Goal: Task Accomplishment & Management: Use online tool/utility

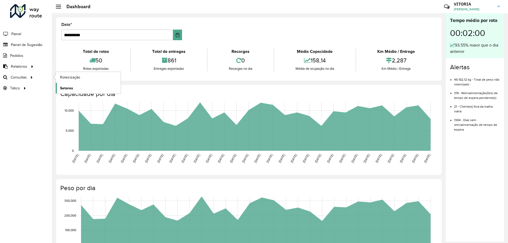
click at [73, 85] on link "Setores" at bounding box center [88, 88] width 65 height 11
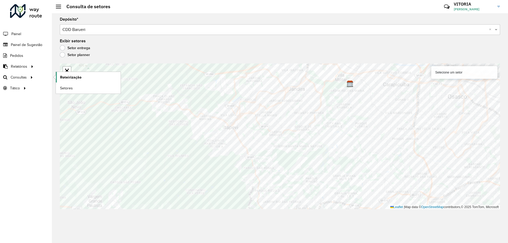
click at [58, 77] on link "Roteirização" at bounding box center [88, 77] width 65 height 11
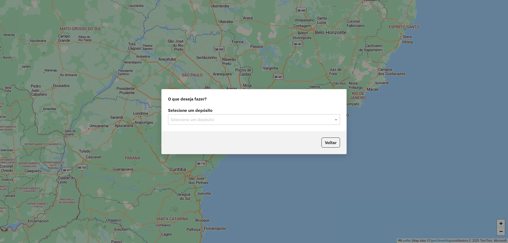
click at [235, 126] on div "Selecione um depósito Selecione um depósito" at bounding box center [254, 118] width 185 height 25
click at [214, 126] on div "Selecione um depósito Selecione um depósito" at bounding box center [254, 118] width 185 height 25
click at [199, 122] on input "text" at bounding box center [249, 120] width 156 height 6
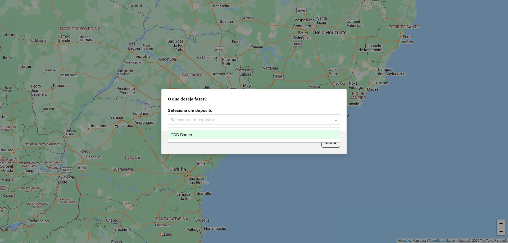
click at [197, 132] on div "CDD Barueri" at bounding box center [253, 134] width 171 height 9
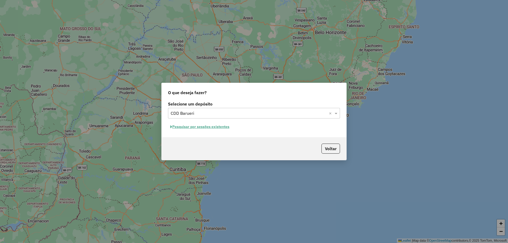
click at [219, 129] on button "Pesquisar por sessões existentes" at bounding box center [200, 127] width 64 height 8
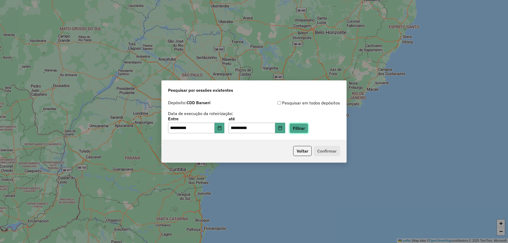
click at [308, 132] on button "Filtrar" at bounding box center [298, 128] width 19 height 10
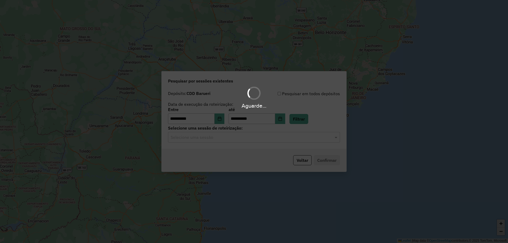
click at [268, 135] on div "Aguarde..." at bounding box center [254, 121] width 508 height 243
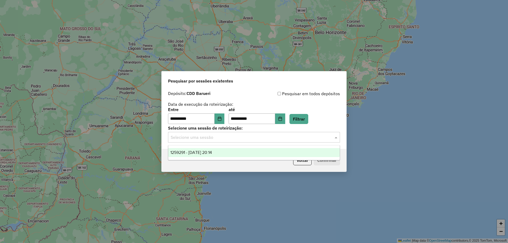
click at [267, 138] on input "text" at bounding box center [249, 137] width 156 height 6
click at [249, 153] on div "1259291 - 04/09/2025 20:14" at bounding box center [253, 152] width 171 height 9
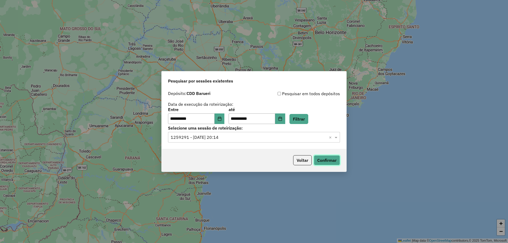
click at [324, 162] on button "Confirmar" at bounding box center [327, 160] width 26 height 10
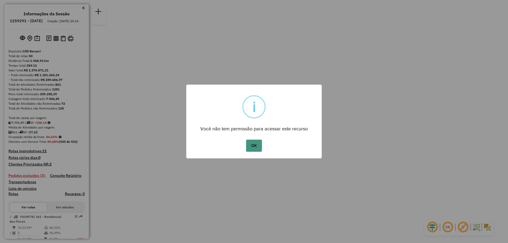
click at [254, 145] on button "OK" at bounding box center [254, 146] width 16 height 12
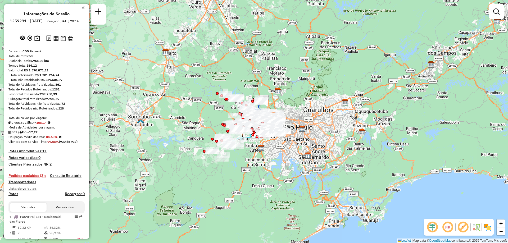
click at [449, 229] on em at bounding box center [447, 227] width 13 height 13
click at [483, 228] on img at bounding box center [481, 227] width 3 height 8
click at [483, 227] on img at bounding box center [487, 227] width 8 height 8
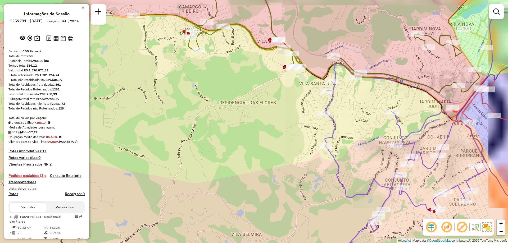
drag, startPoint x: 335, startPoint y: 66, endPoint x: 235, endPoint y: 105, distance: 107.9
click at [237, 93] on icon at bounding box center [306, 43] width 346 height 100
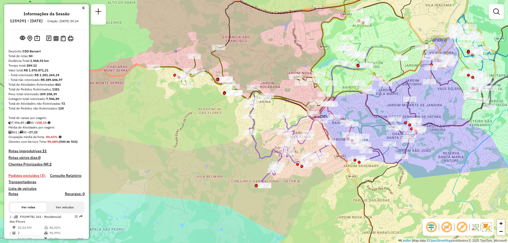
drag, startPoint x: 326, startPoint y: 92, endPoint x: 291, endPoint y: 93, distance: 35.2
click at [291, 93] on div "Janela de atendimento Grade de atendimento Capacidade Transportadoras Veículos …" at bounding box center [254, 121] width 508 height 243
select select "**********"
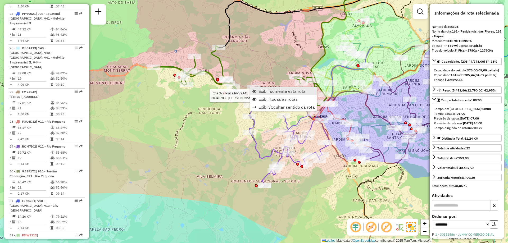
scroll to position [1381, 0]
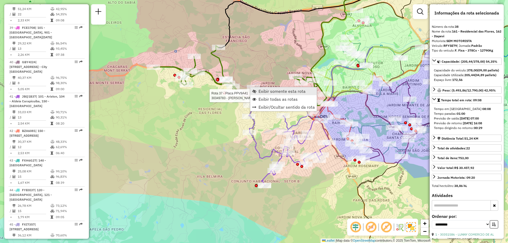
click at [264, 93] on span "Exibir somente esta rota" at bounding box center [281, 91] width 47 height 4
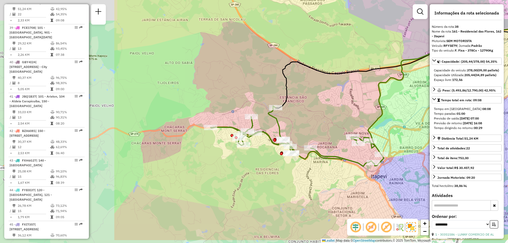
drag, startPoint x: 311, startPoint y: 121, endPoint x: 429, endPoint y: 103, distance: 119.8
click at [429, 103] on hb-router-mapa "Informações da Sessão 1259291 - [DATE] Criação: [DATE] 20:14 Depósito: CDD Baru…" at bounding box center [254, 121] width 508 height 243
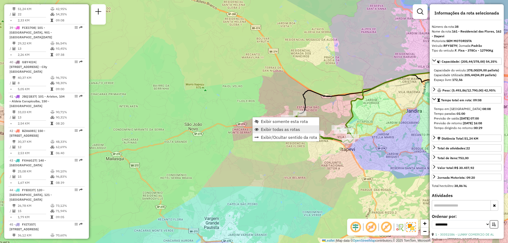
click at [301, 128] on link "Exibir todas as rotas" at bounding box center [286, 129] width 66 height 8
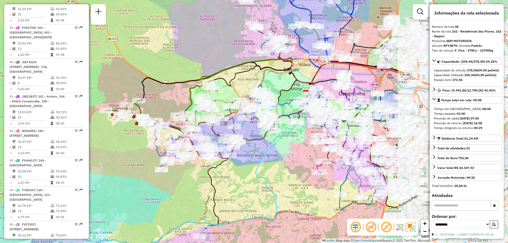
drag, startPoint x: 353, startPoint y: 114, endPoint x: 189, endPoint y: 89, distance: 165.8
click at [189, 102] on icon at bounding box center [250, 89] width 130 height 63
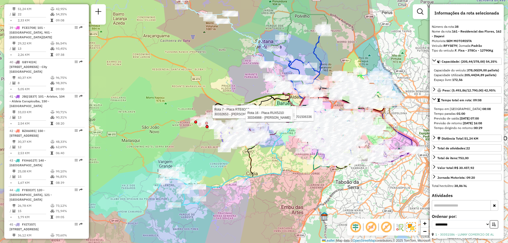
drag, startPoint x: 262, startPoint y: 165, endPoint x: 236, endPoint y: 160, distance: 27.2
click at [236, 160] on div "Rota 16 - Placa RUX5J10 30340299 - [PERSON_NAME] 02701506336 Rota 16 - Placa RU…" at bounding box center [254, 121] width 508 height 243
